Goal: Transaction & Acquisition: Purchase product/service

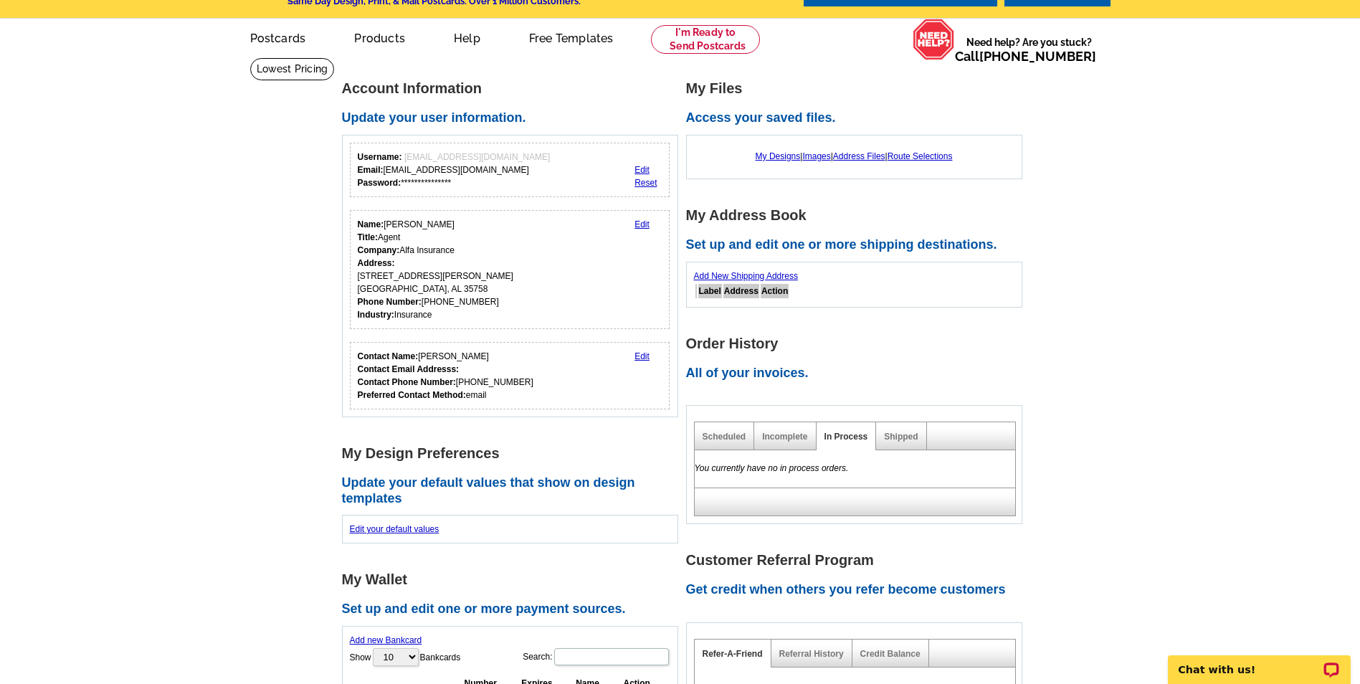
scroll to position [72, 0]
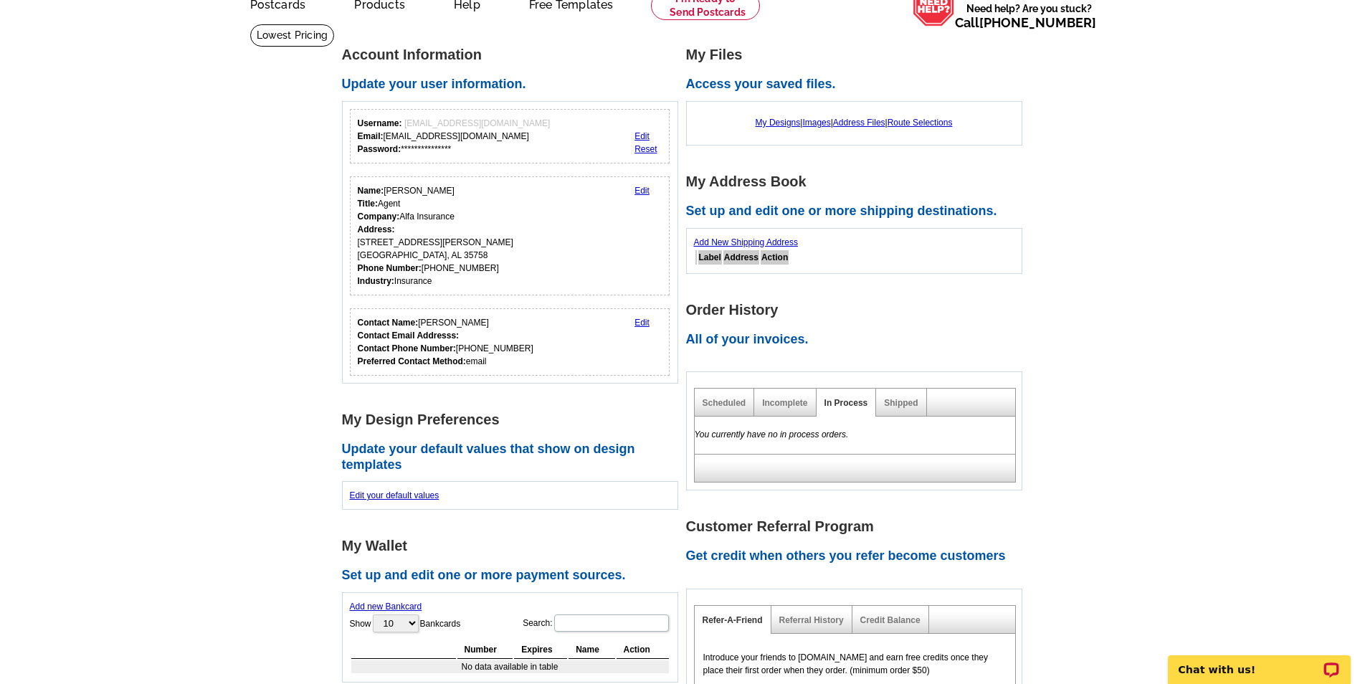
click at [642, 151] on link "Reset" at bounding box center [646, 149] width 22 height 10
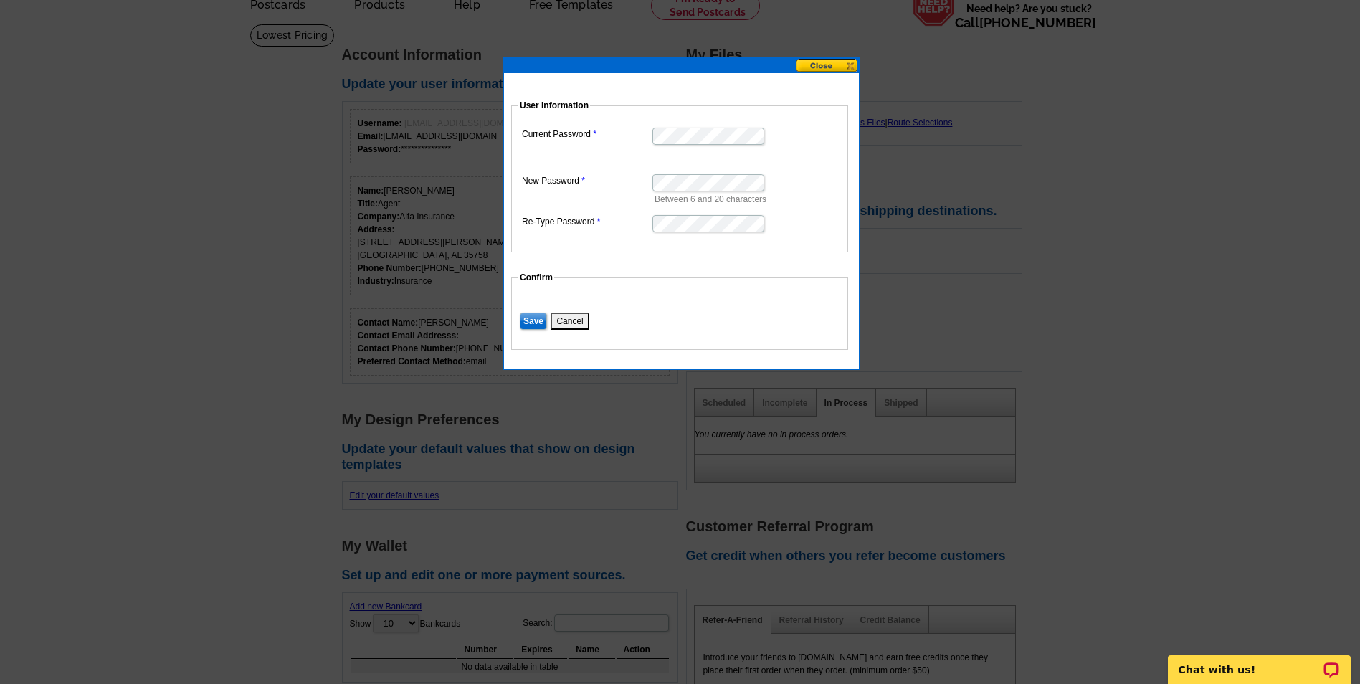
click at [815, 65] on button at bounding box center [827, 66] width 63 height 14
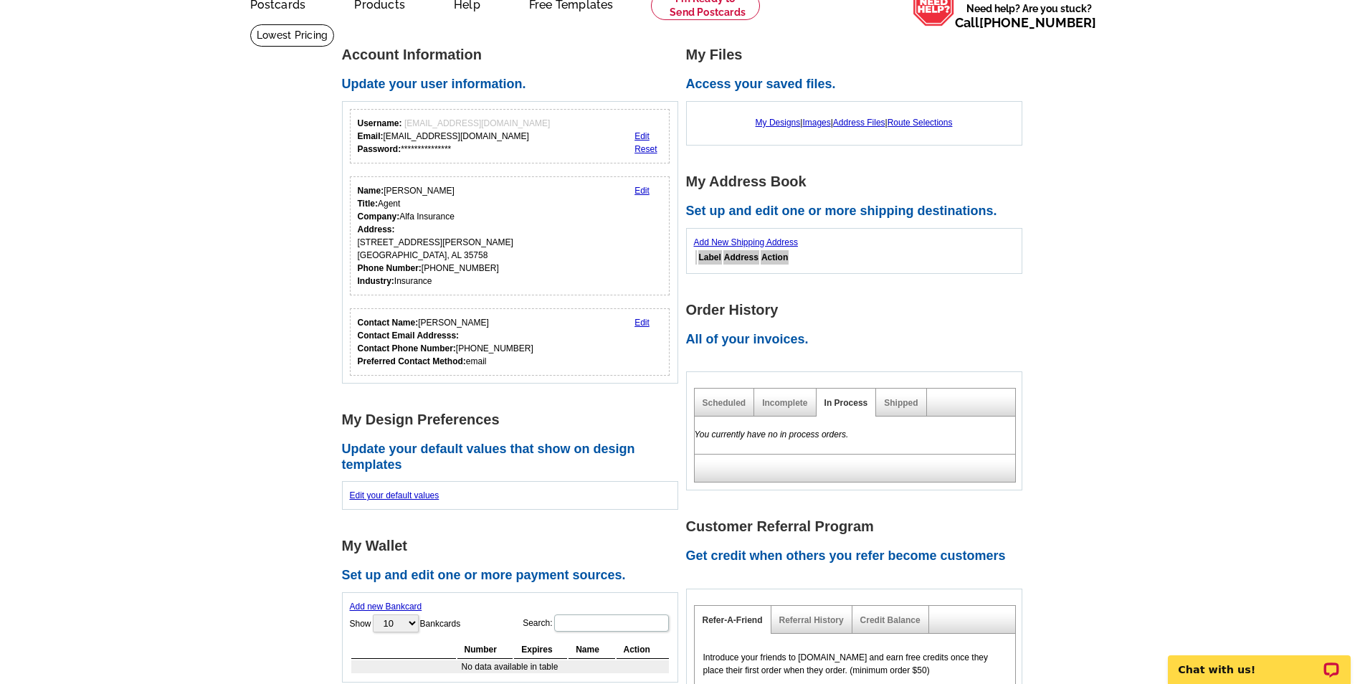
click at [229, 163] on main "**********" at bounding box center [680, 478] width 1360 height 909
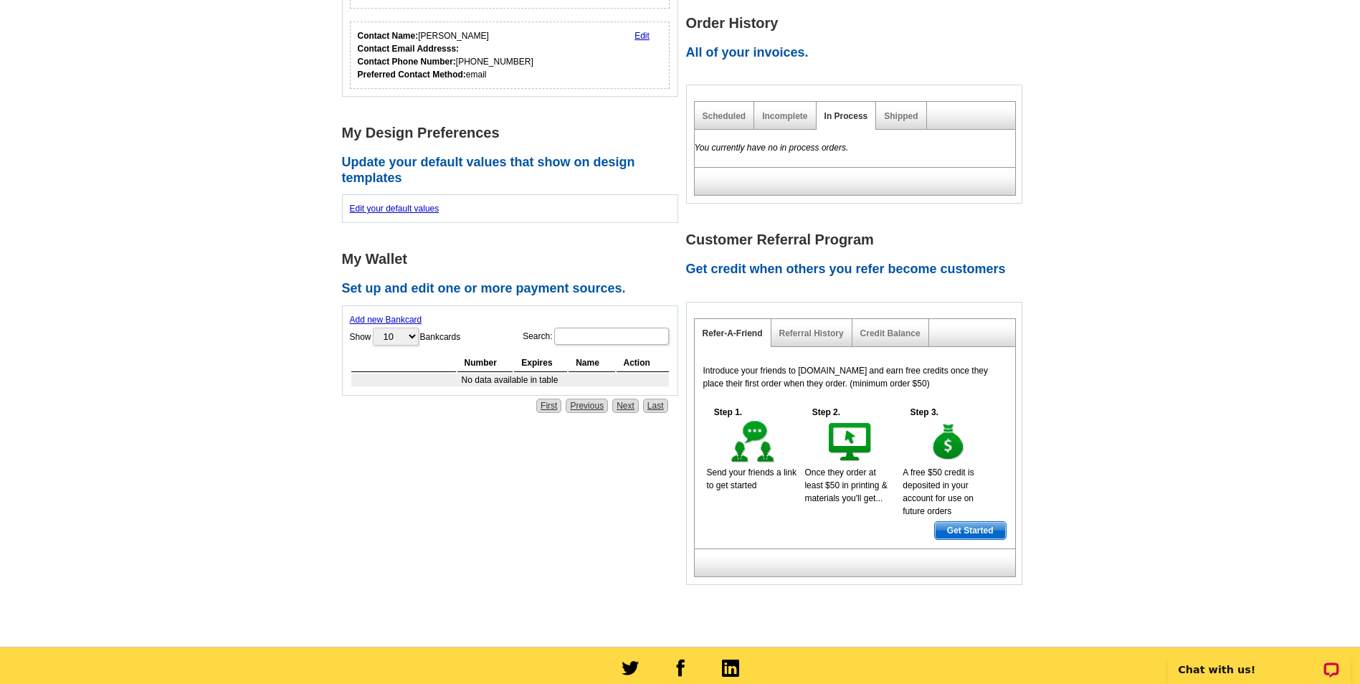
scroll to position [0, 0]
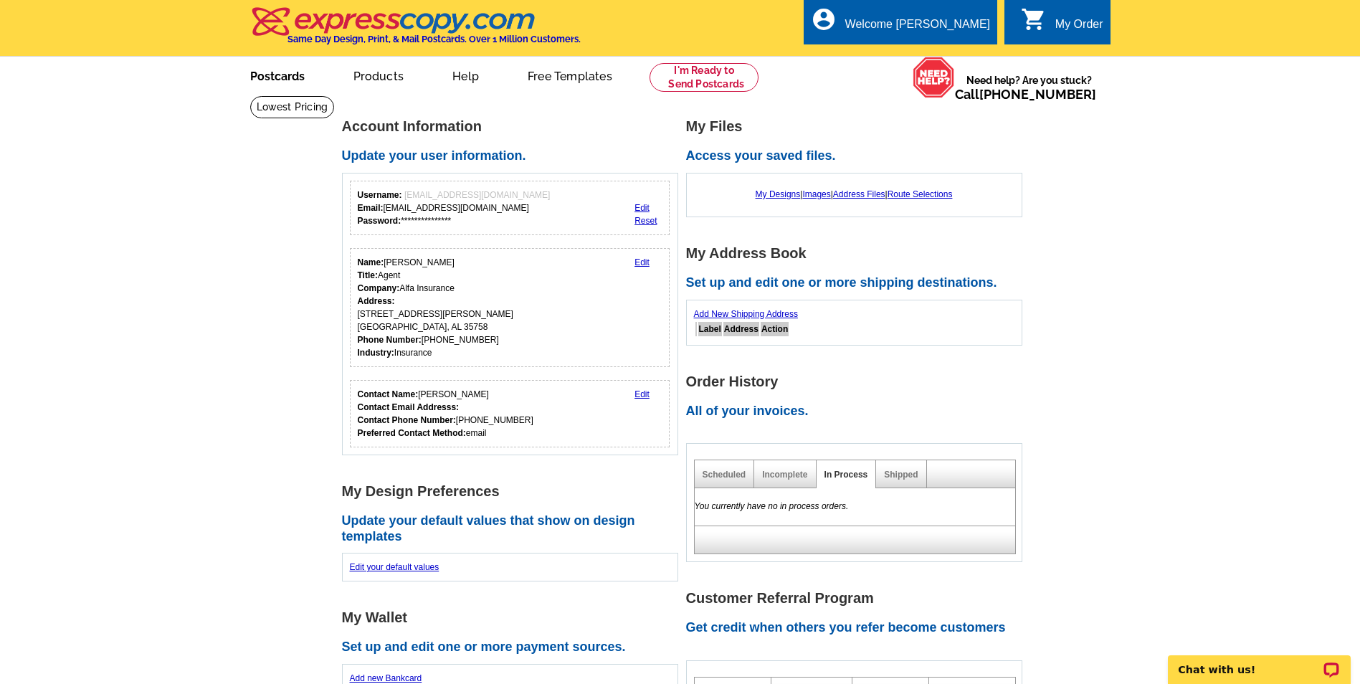
click at [275, 79] on link "Postcards" at bounding box center [277, 75] width 100 height 34
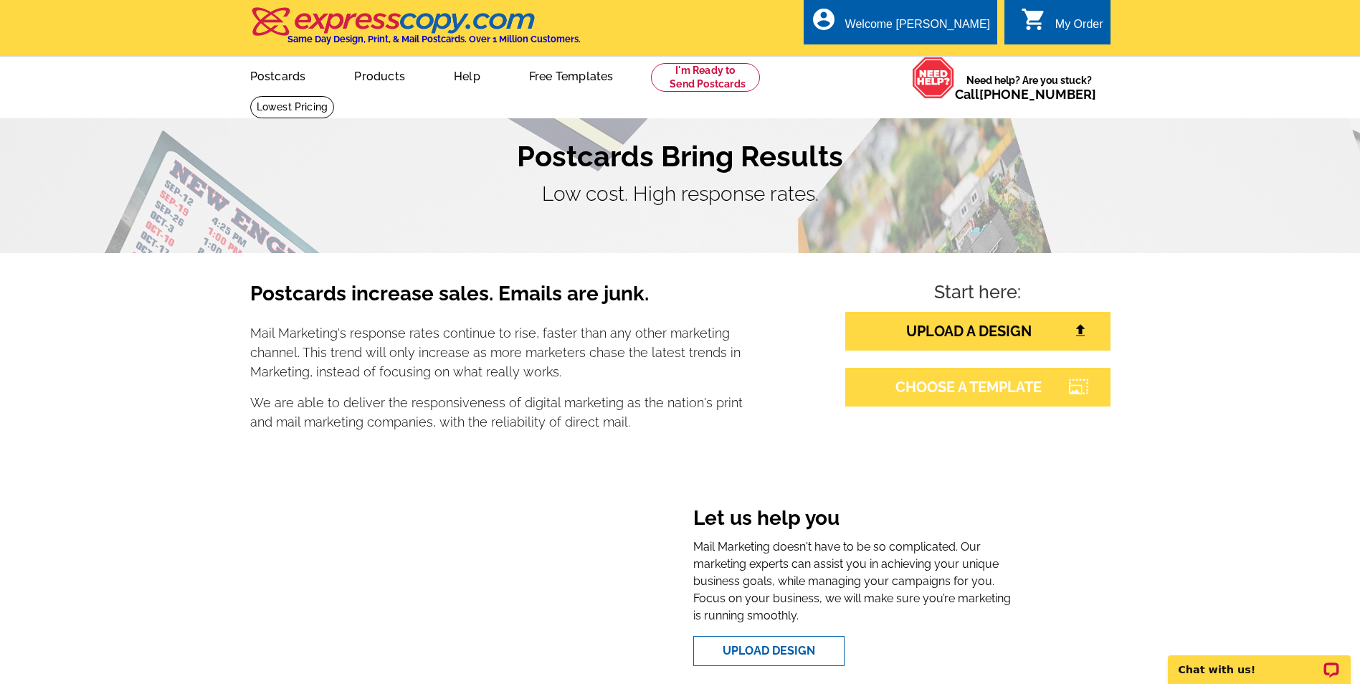
click at [978, 381] on link "CHOOSE A TEMPLATE" at bounding box center [977, 387] width 265 height 39
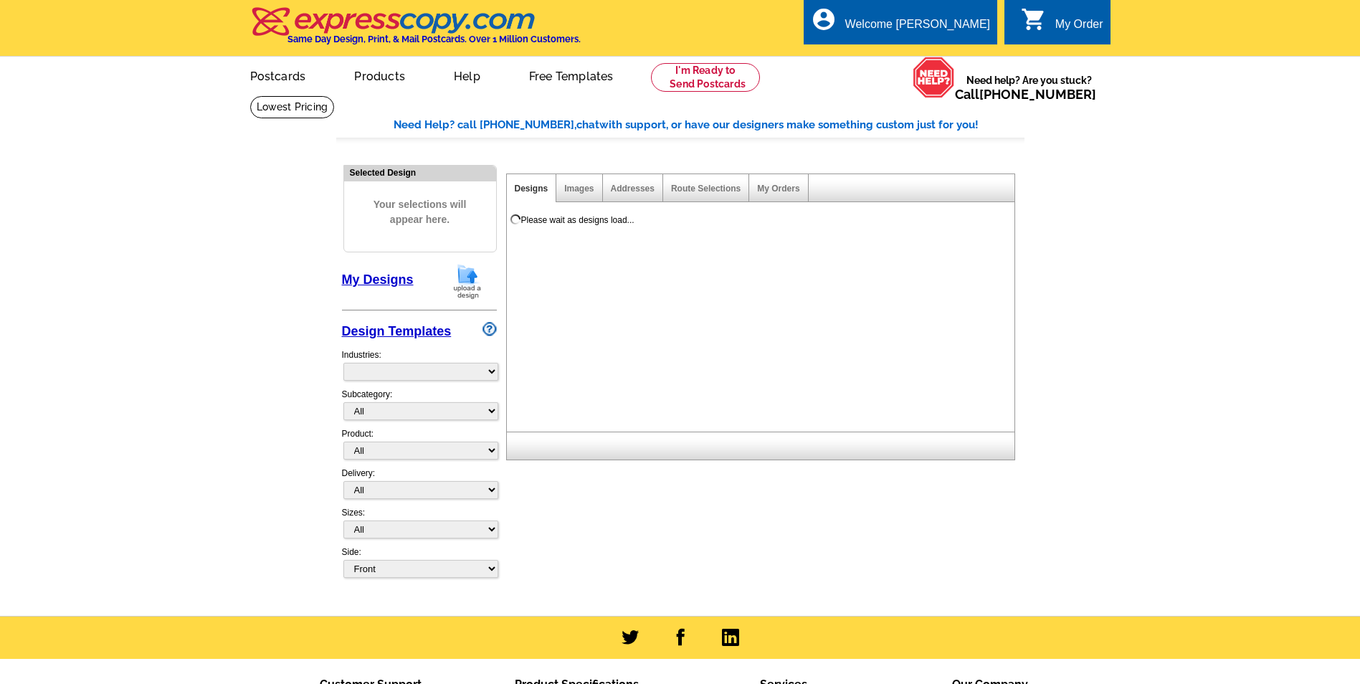
select select "785"
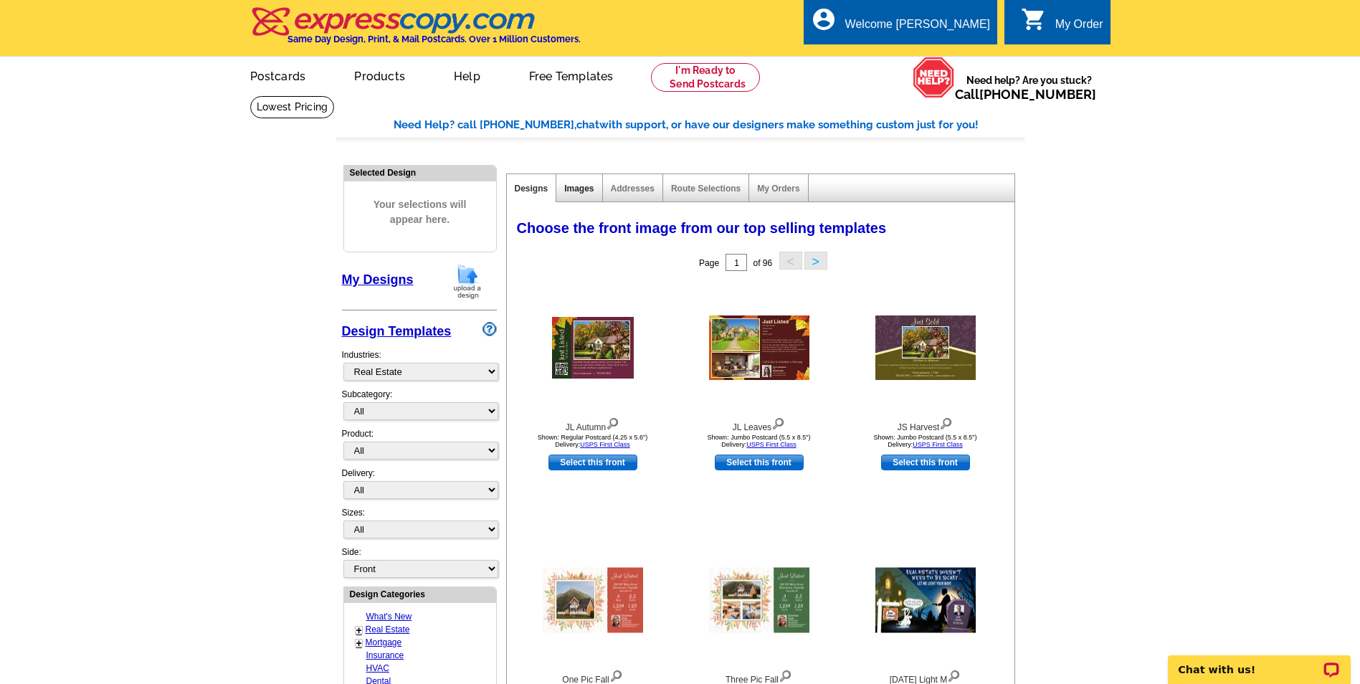
click at [577, 189] on link "Images" at bounding box center [578, 189] width 29 height 10
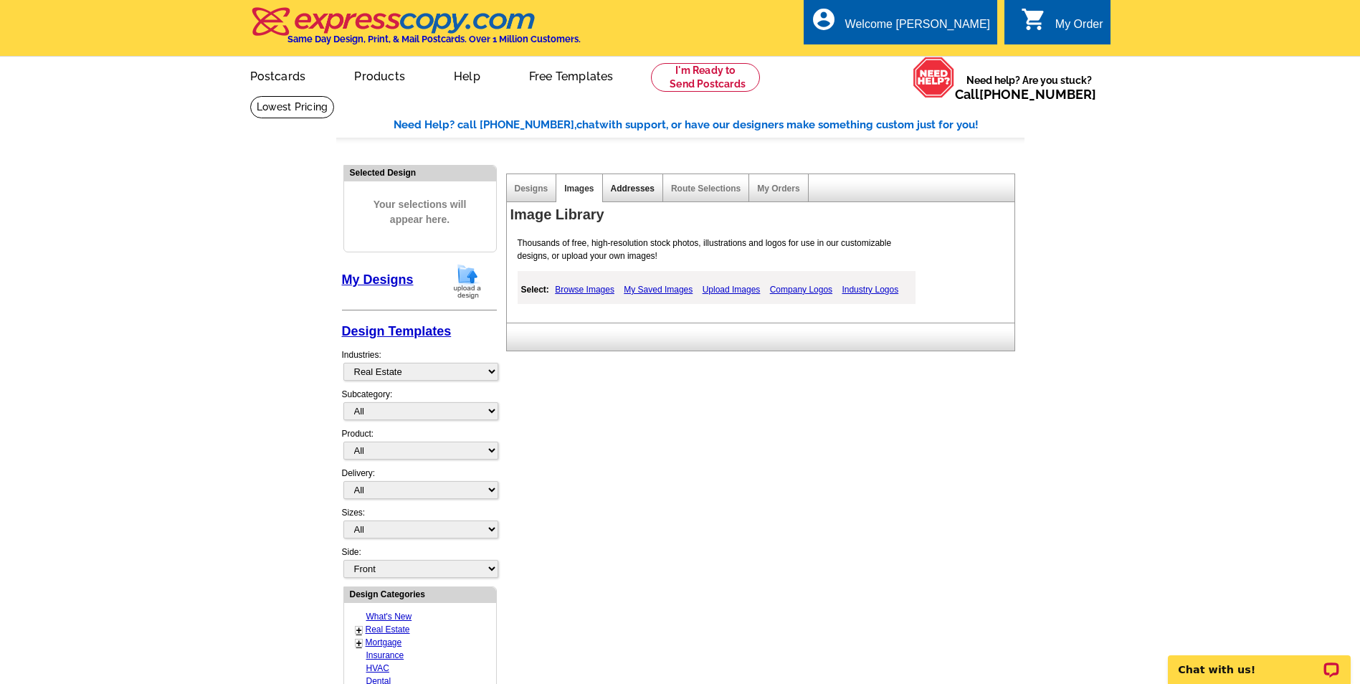
click at [630, 188] on link "Addresses" at bounding box center [633, 189] width 44 height 10
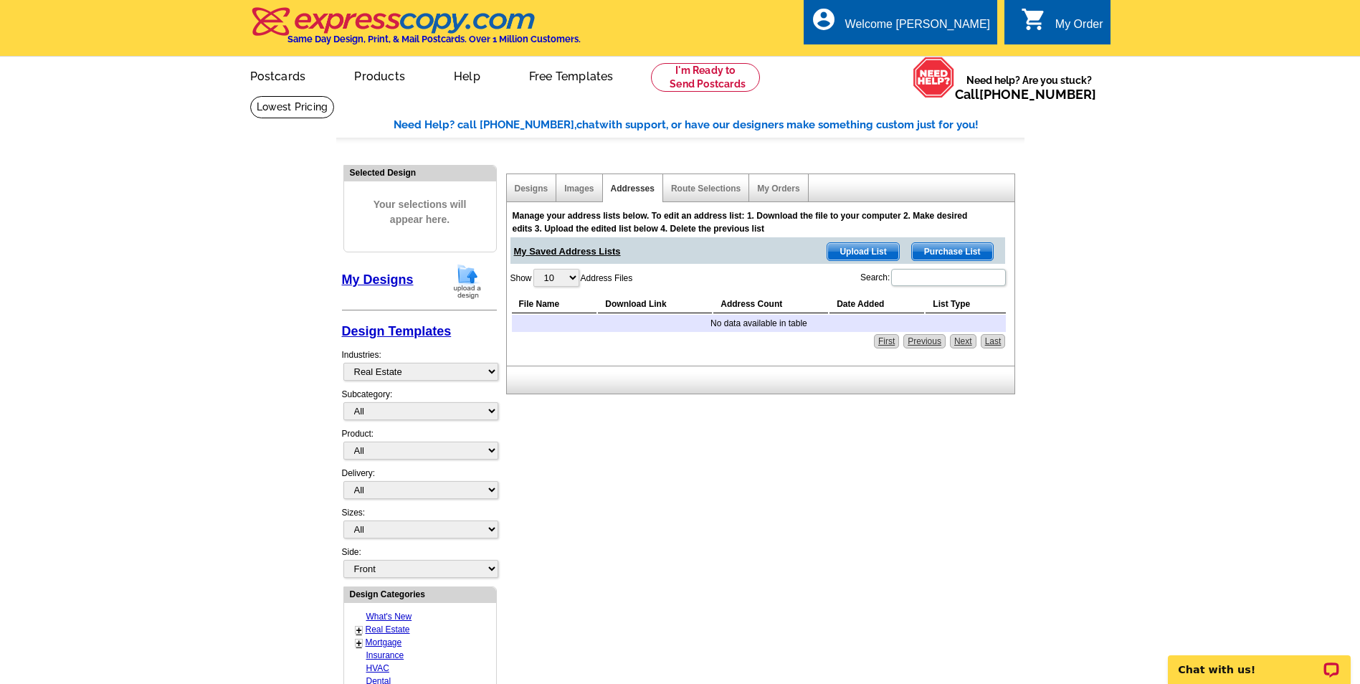
click at [212, 221] on main "Need Help? call 800-260-5887, chat with support, or have our designers make som…" at bounding box center [680, 628] width 1360 height 1066
